Goal: Check status

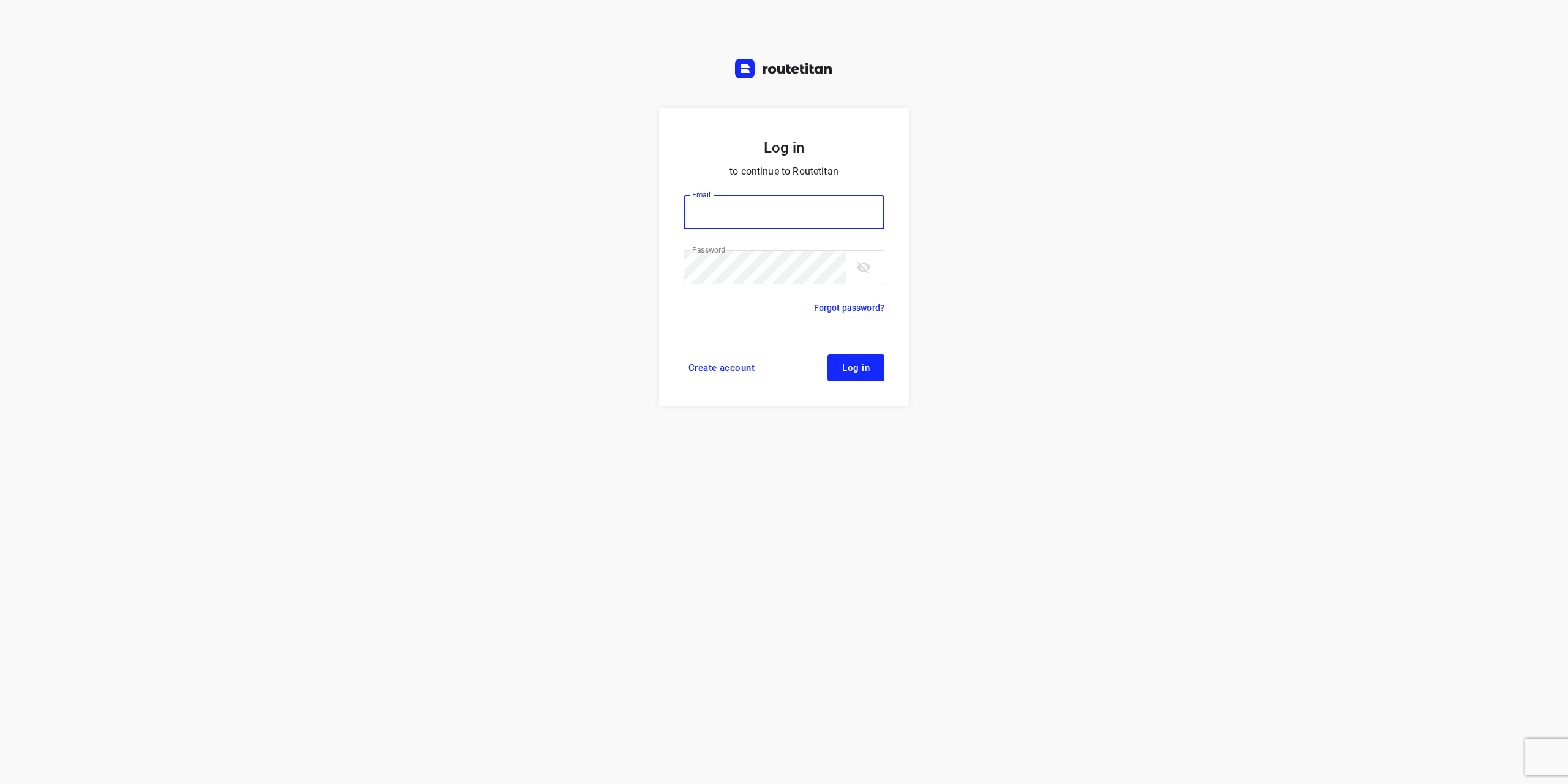
type input "[EMAIL_ADDRESS][DOMAIN_NAME]"
click at [864, 358] on button "Log in" at bounding box center [856, 368] width 57 height 27
click at [862, 357] on button "Log in" at bounding box center [856, 368] width 57 height 27
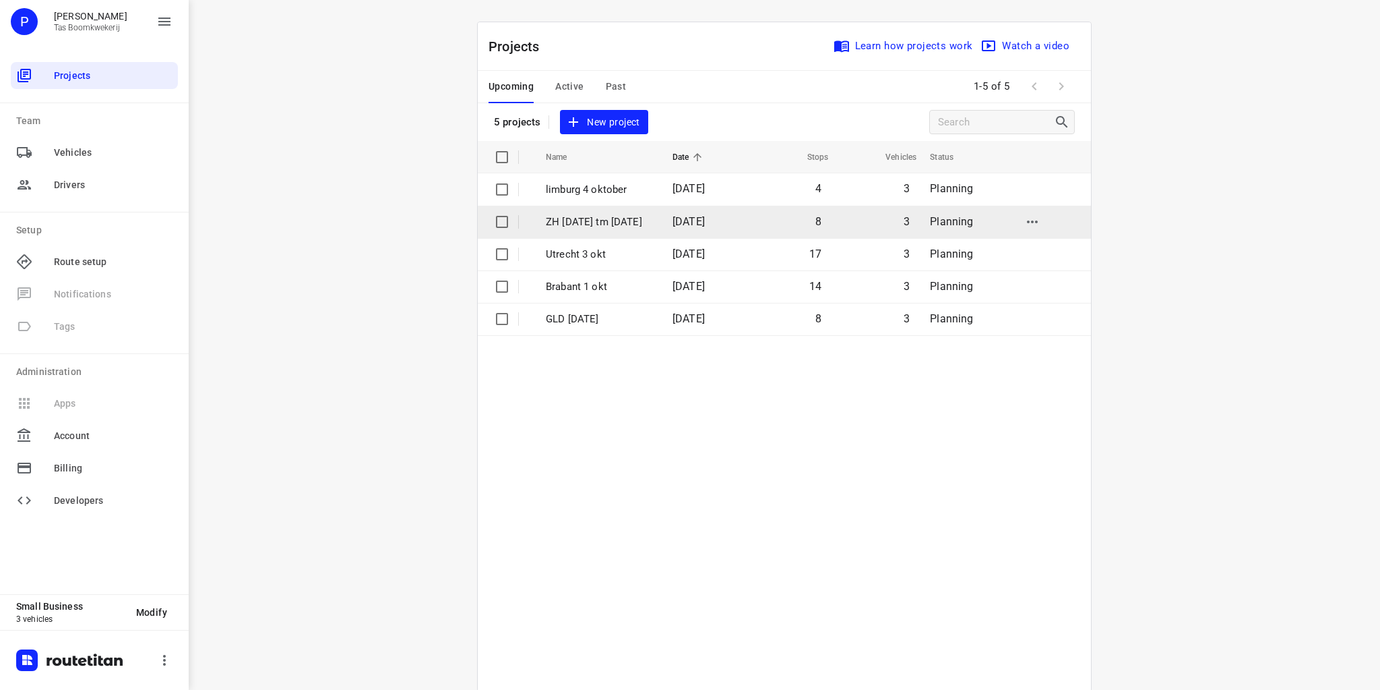
click at [594, 225] on p "ZH [DATE] tm [DATE]" at bounding box center [599, 222] width 106 height 16
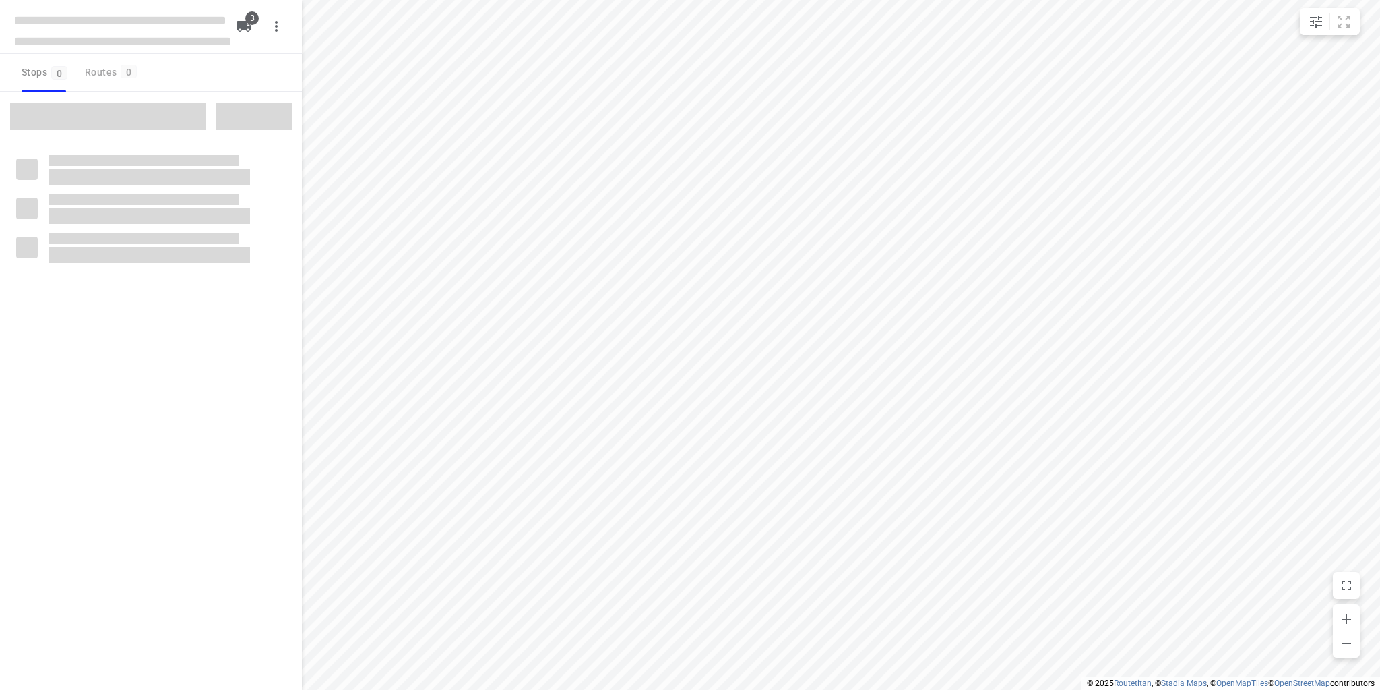
type input "distance"
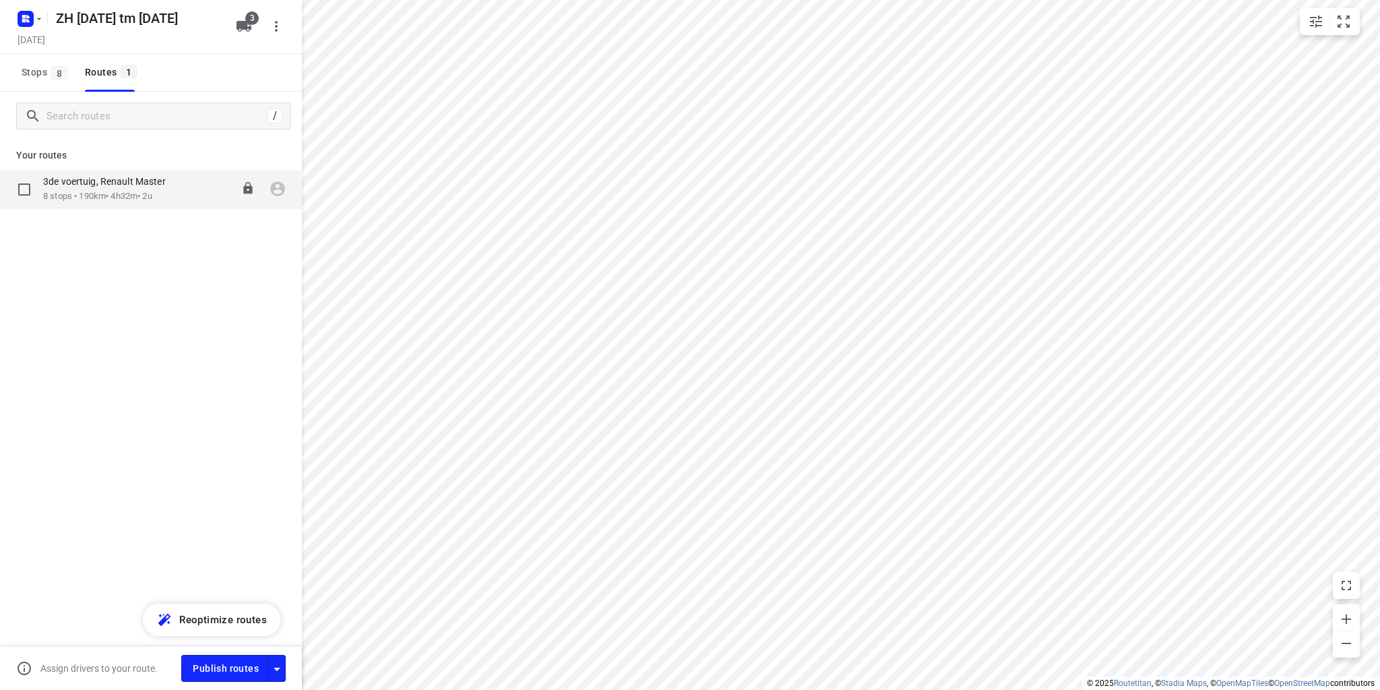
click at [175, 206] on div "3de voertuig, Renault Master 8 stops • 190km • 4h32m • 2u 08:00-12:37" at bounding box center [151, 190] width 302 height 38
